Goal: Task Accomplishment & Management: Manage account settings

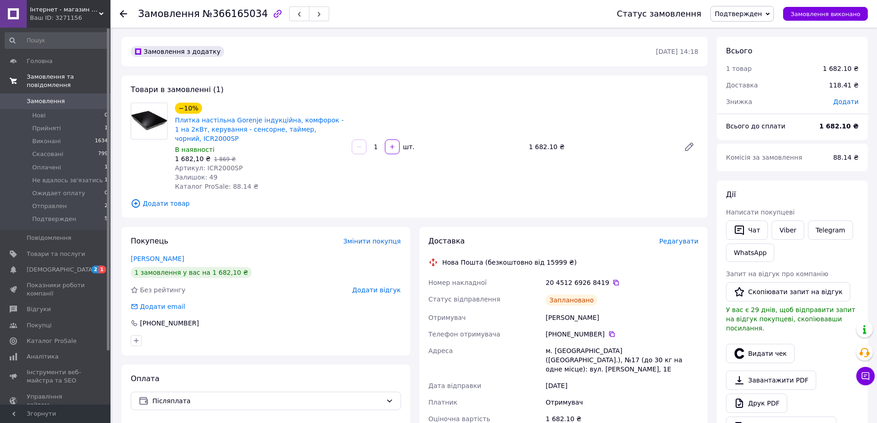
scroll to position [138, 0]
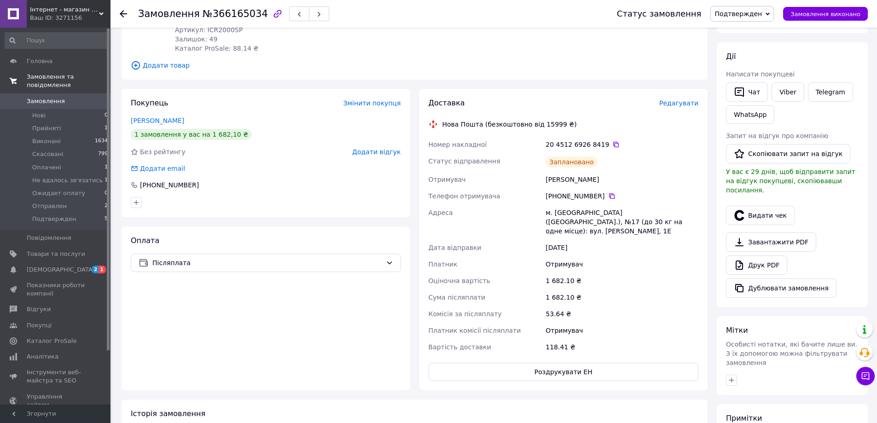
click at [83, 70] on link "Замовлення та повідомлення" at bounding box center [56, 81] width 113 height 24
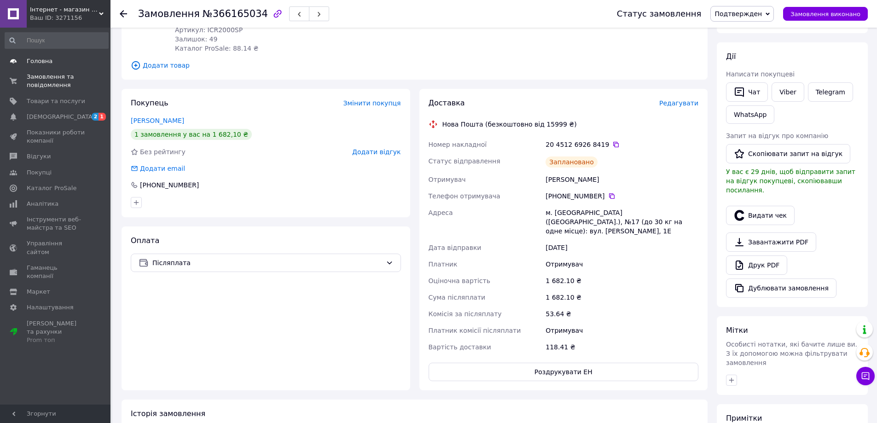
click at [106, 65] on link "Головна" at bounding box center [56, 61] width 113 height 16
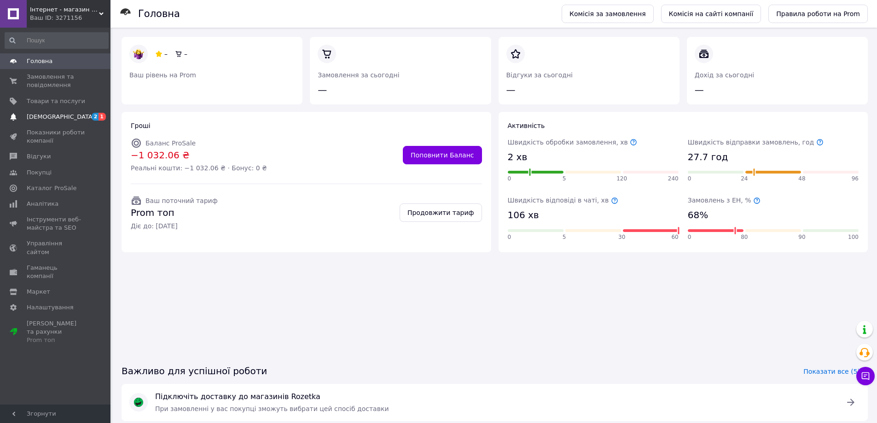
click at [96, 111] on link "[DEMOGRAPHIC_DATA] 2 1" at bounding box center [56, 117] width 113 height 16
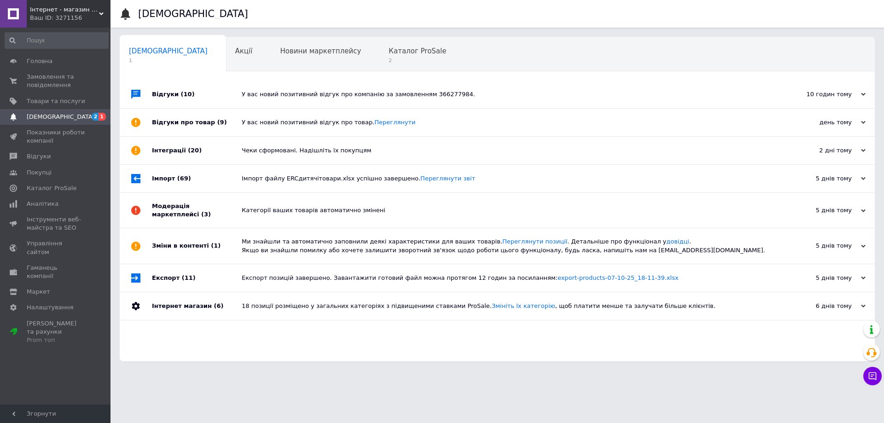
click at [217, 104] on div "Відгуки (10)" at bounding box center [197, 95] width 90 height 28
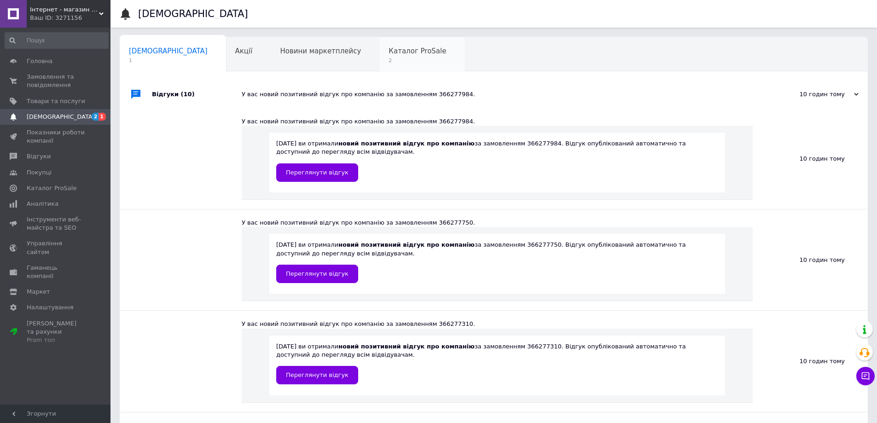
click at [379, 60] on div "Каталог ProSale 2" at bounding box center [421, 54] width 85 height 35
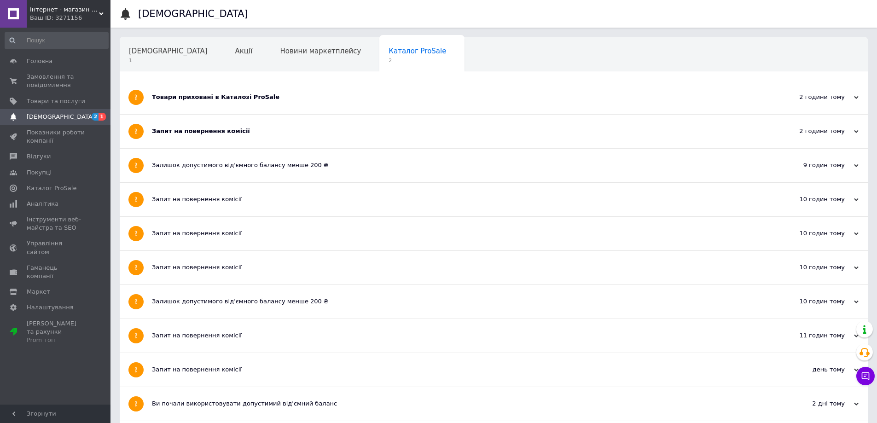
click at [313, 89] on div "Товари приховані в Каталозі ProSale" at bounding box center [459, 98] width 614 height 34
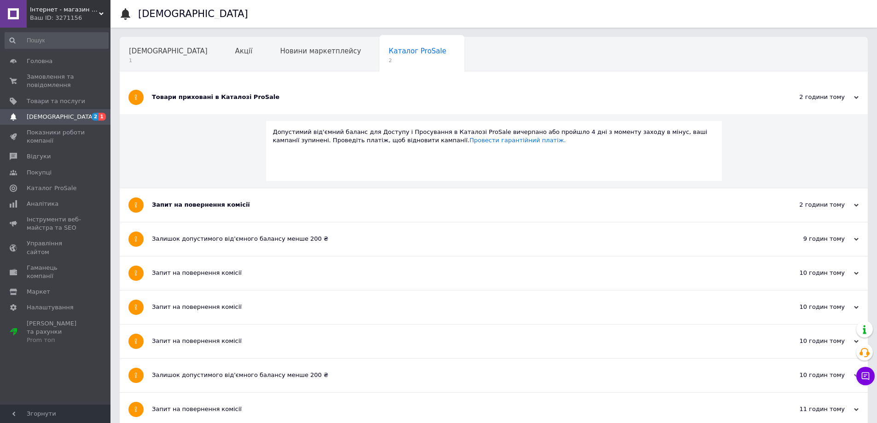
click at [229, 201] on div "Запит на повернення комісії" at bounding box center [459, 205] width 614 height 8
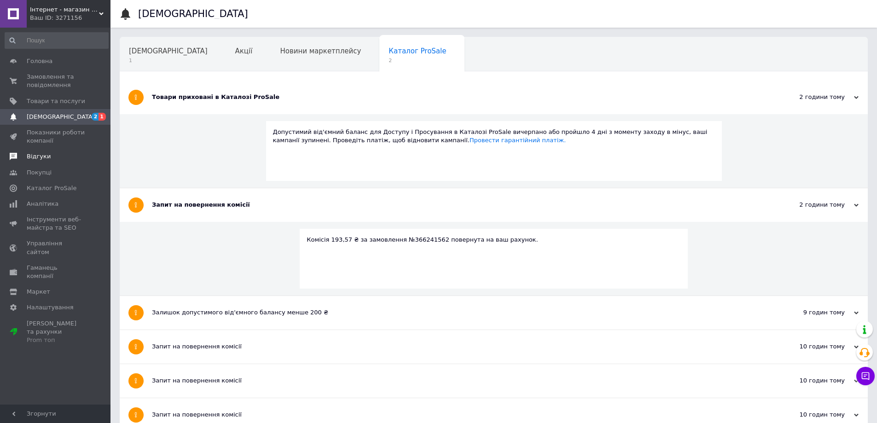
click at [78, 154] on span "Відгуки" at bounding box center [56, 156] width 58 height 8
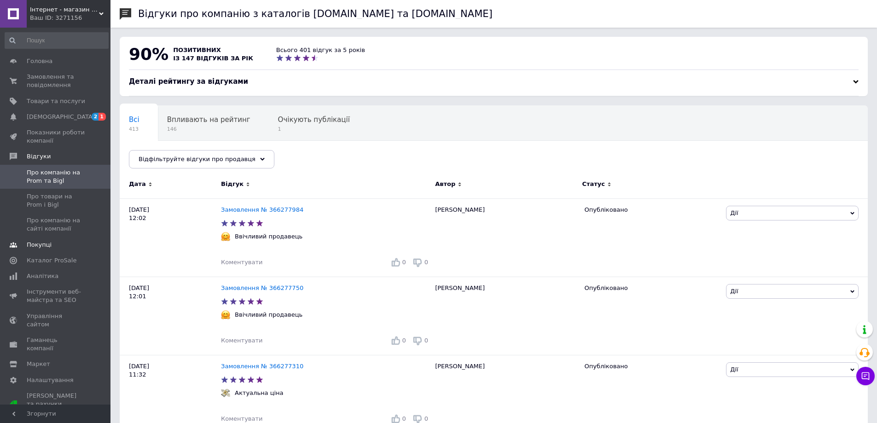
click at [72, 249] on link "Покупці" at bounding box center [56, 245] width 113 height 16
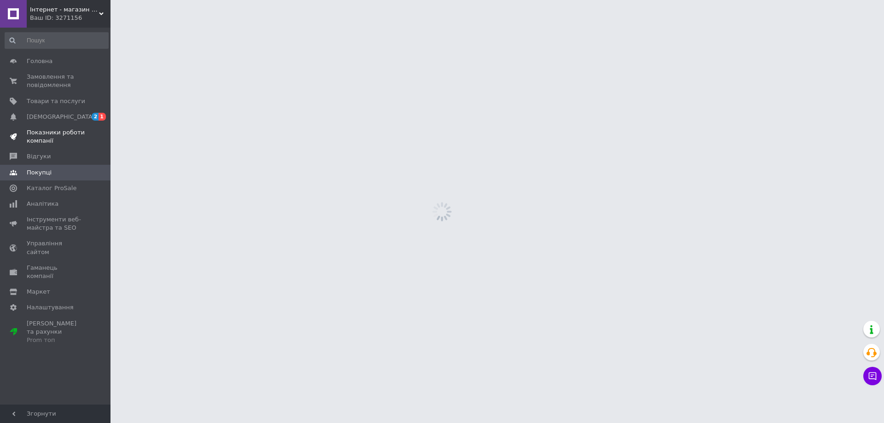
click at [69, 143] on span "Показники роботи компанії" at bounding box center [56, 136] width 58 height 17
